Goal: Information Seeking & Learning: Compare options

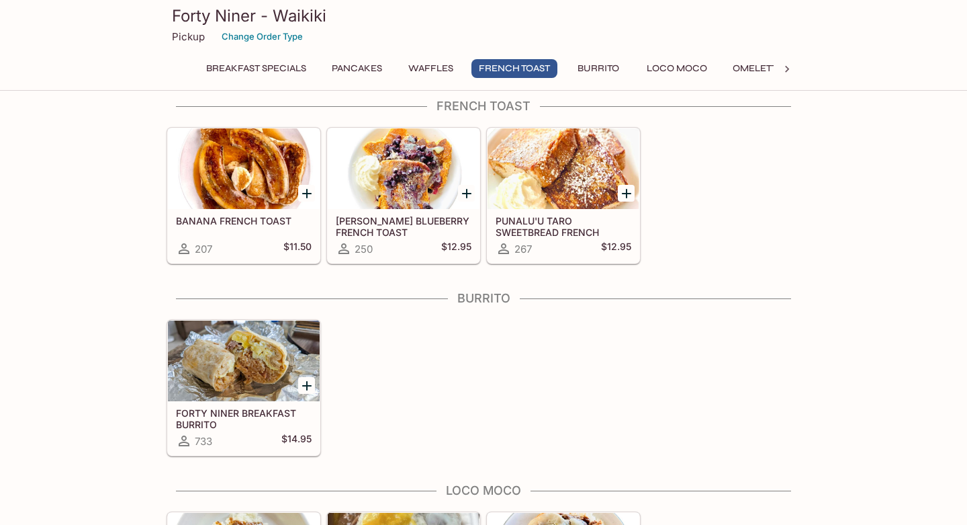
scroll to position [799, 0]
click at [788, 75] on icon at bounding box center [787, 68] width 13 height 13
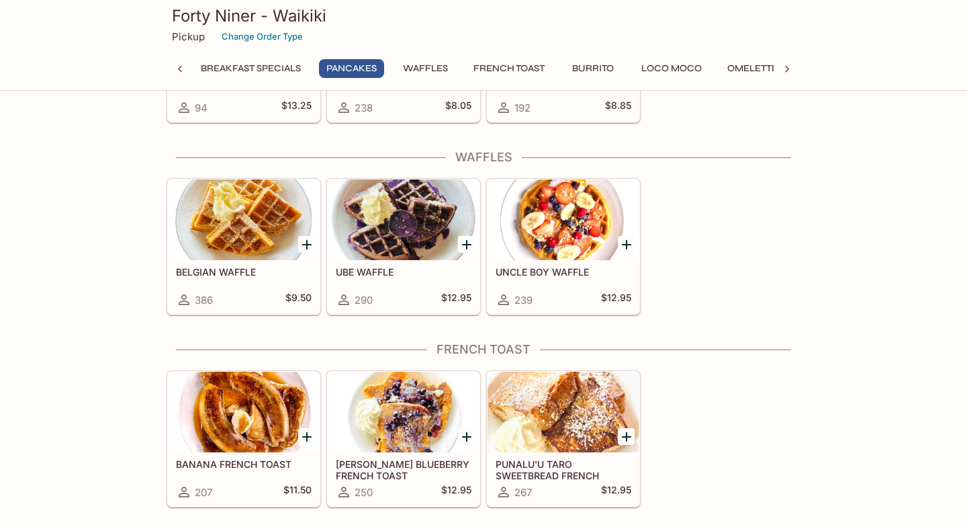
scroll to position [563, 0]
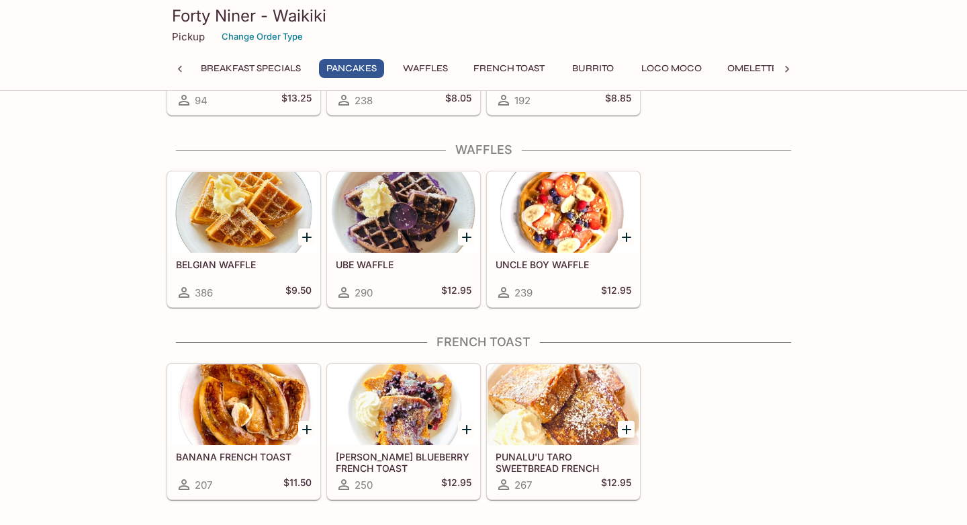
click at [206, 208] on div at bounding box center [244, 212] width 152 height 81
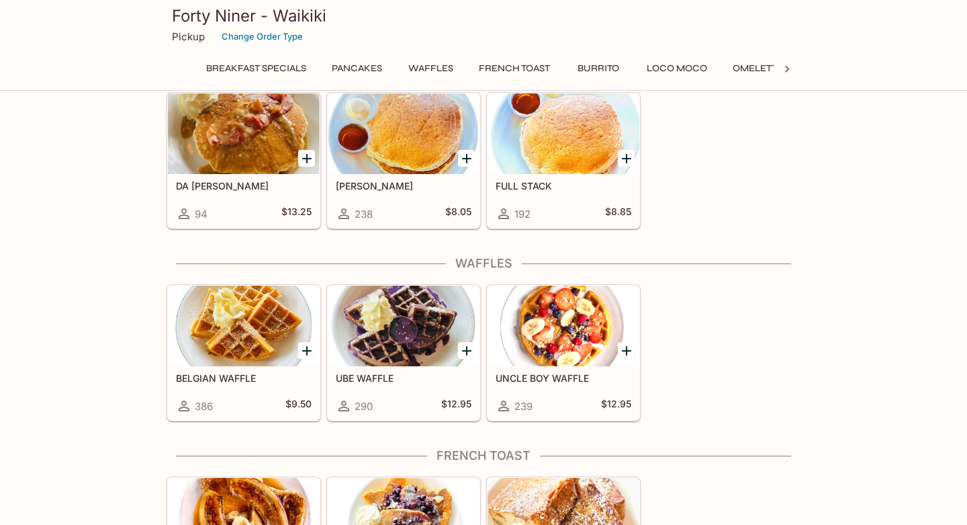
scroll to position [444, 0]
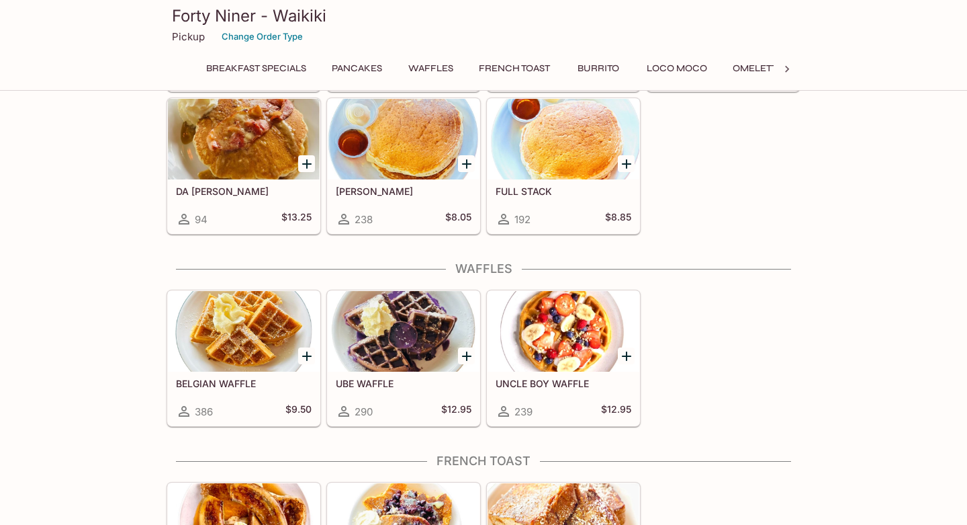
click at [397, 357] on div at bounding box center [404, 331] width 152 height 81
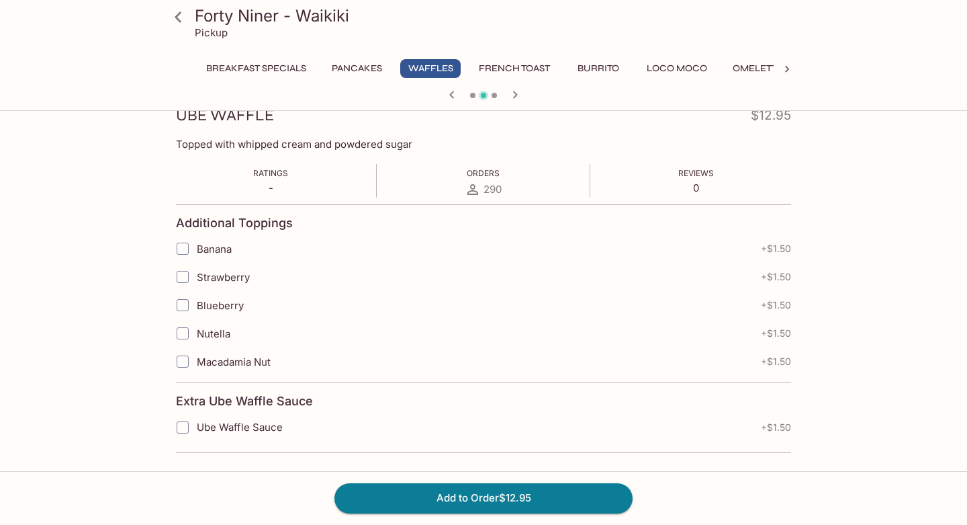
scroll to position [200, 0]
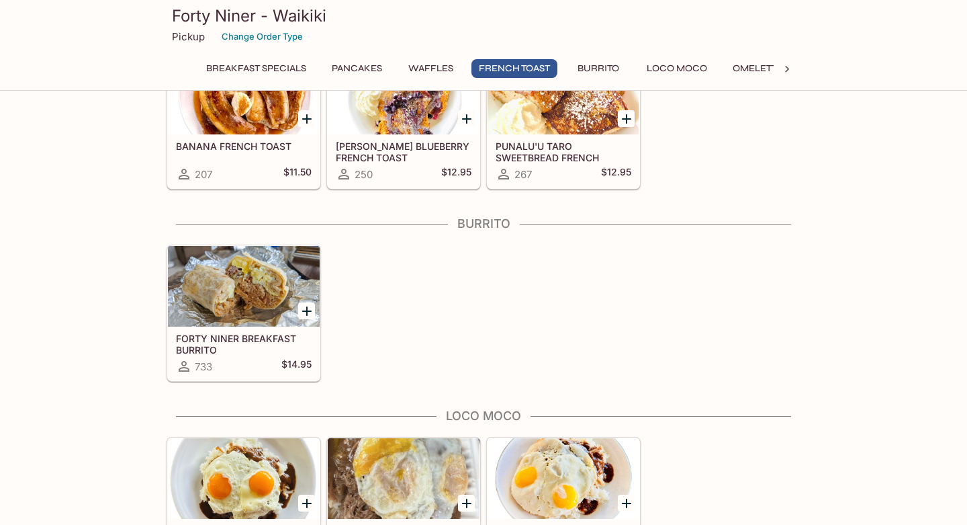
scroll to position [870, 0]
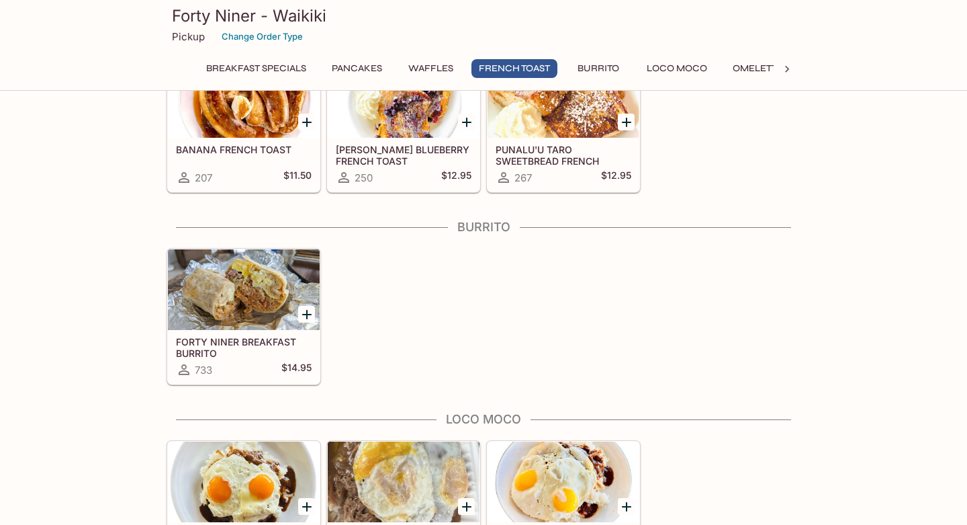
click at [203, 328] on div at bounding box center [244, 289] width 152 height 81
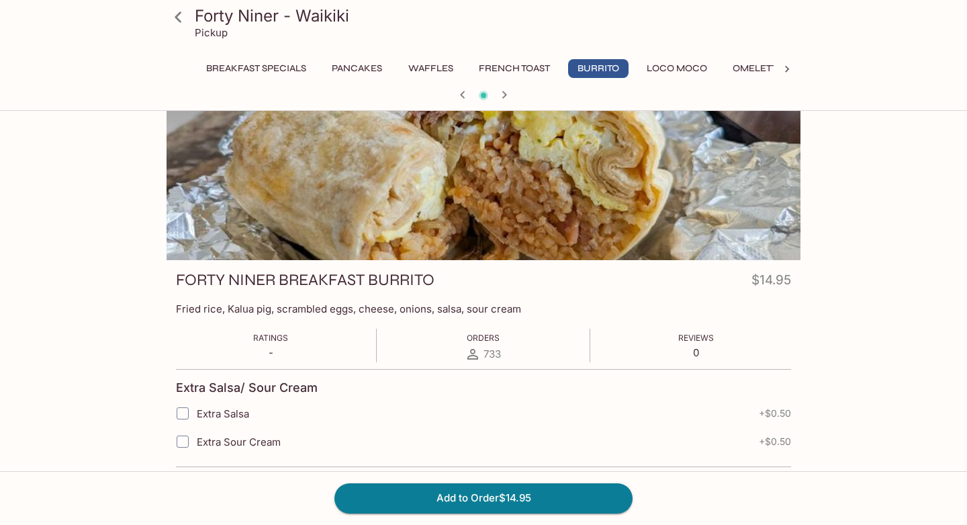
scroll to position [45, 0]
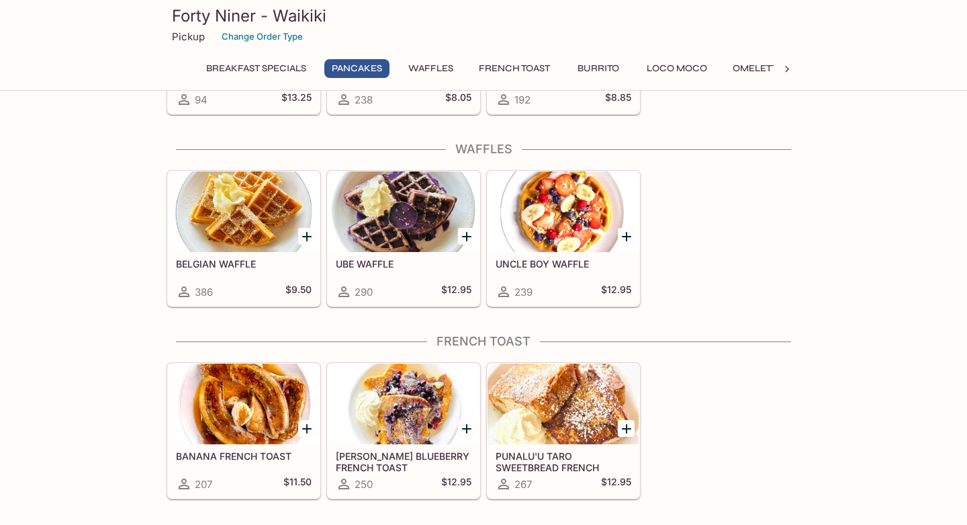
scroll to position [560, 0]
